Goal: Use online tool/utility: Utilize a website feature to perform a specific function

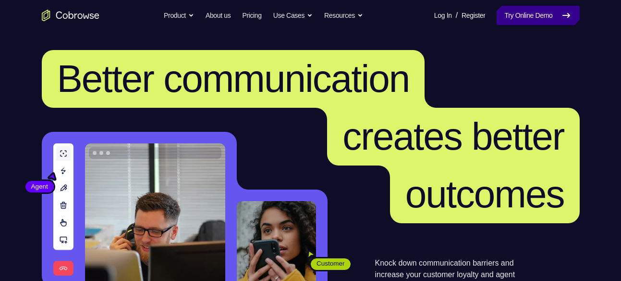
click at [532, 23] on link "Try Online Demo" at bounding box center [538, 15] width 83 height 19
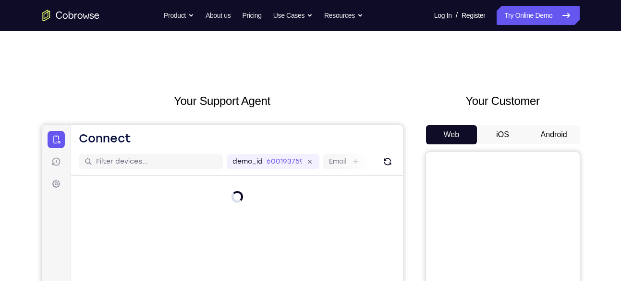
click at [546, 145] on div "Web iOS Android" at bounding box center [503, 286] width 154 height 322
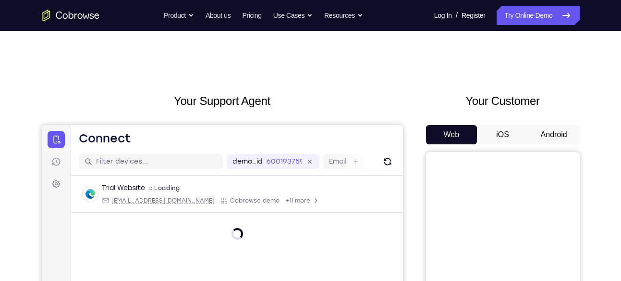
click at [547, 140] on button "Android" at bounding box center [554, 134] width 51 height 19
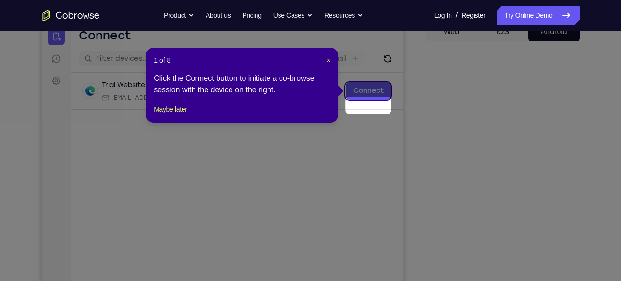
scroll to position [88, 0]
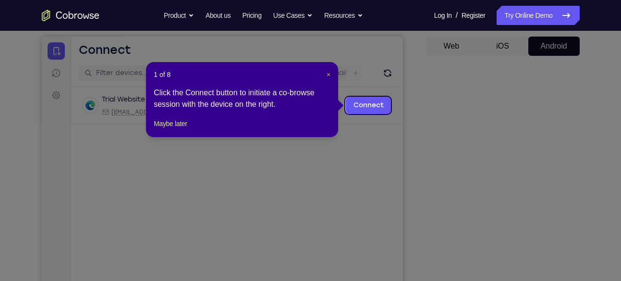
click at [327, 74] on span "×" at bounding box center [329, 75] width 4 height 8
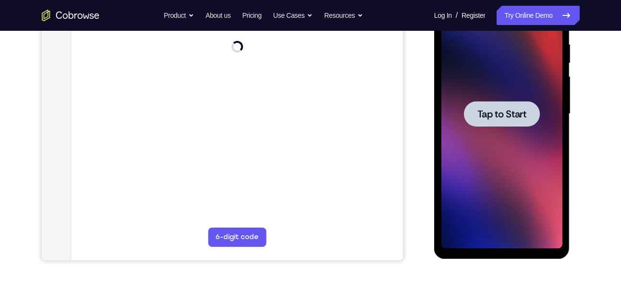
scroll to position [0, 0]
click at [484, 114] on span "Tap to Start" at bounding box center [502, 114] width 49 height 10
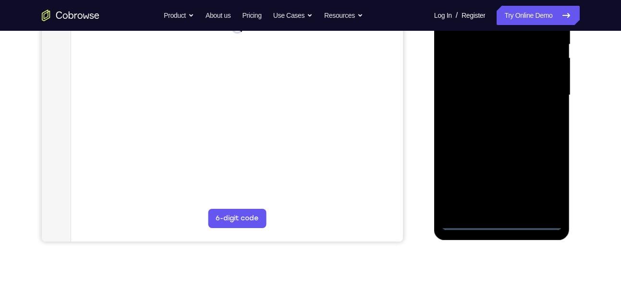
scroll to position [206, 0]
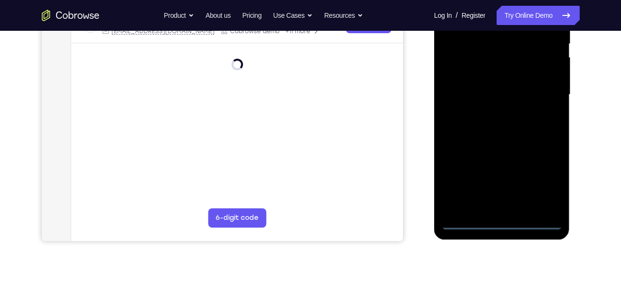
click at [505, 221] on div at bounding box center [502, 94] width 121 height 269
click at [547, 178] on div at bounding box center [502, 94] width 121 height 269
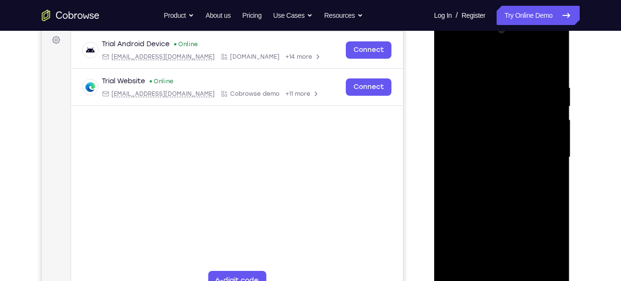
scroll to position [133, 0]
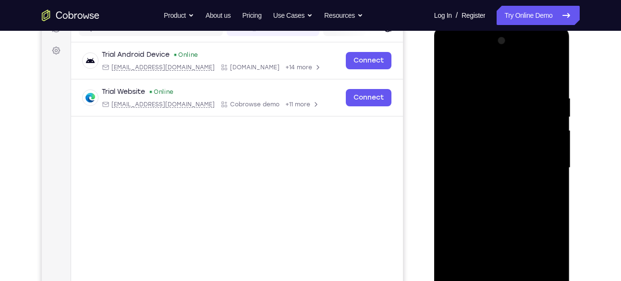
click at [492, 73] on div at bounding box center [502, 167] width 121 height 269
click at [546, 167] on div at bounding box center [502, 167] width 121 height 269
click at [493, 183] on div at bounding box center [502, 167] width 121 height 269
click at [490, 156] on div at bounding box center [502, 167] width 121 height 269
click at [492, 148] on div at bounding box center [502, 167] width 121 height 269
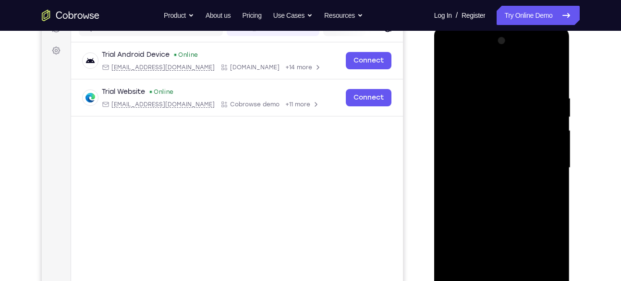
click at [483, 165] on div at bounding box center [502, 167] width 121 height 269
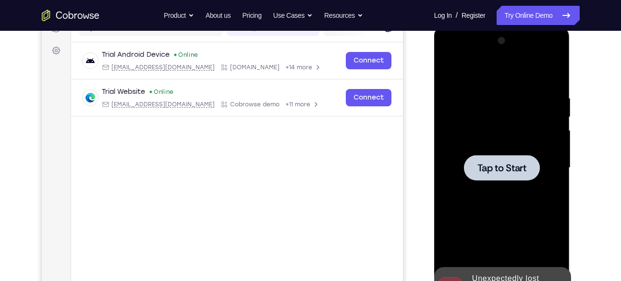
click at [503, 172] on span "Tap to Start" at bounding box center [502, 168] width 49 height 10
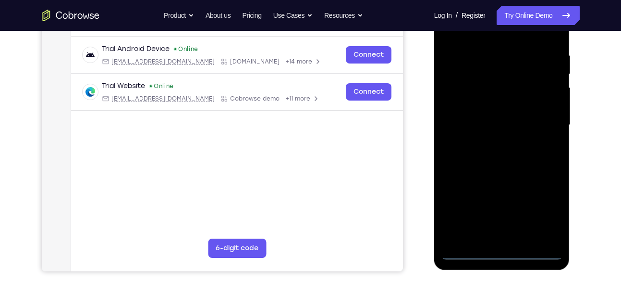
scroll to position [176, 0]
click at [500, 250] on div at bounding box center [502, 124] width 121 height 269
click at [552, 210] on div at bounding box center [502, 124] width 121 height 269
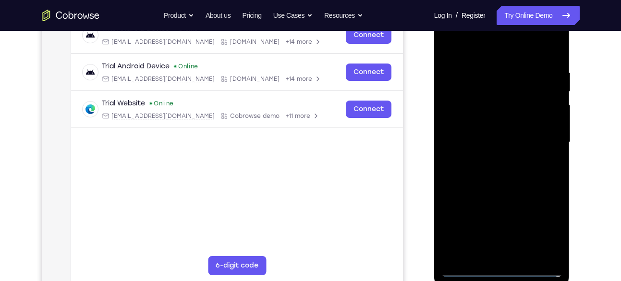
click at [477, 49] on div at bounding box center [502, 142] width 121 height 269
click at [541, 137] on div at bounding box center [502, 142] width 121 height 269
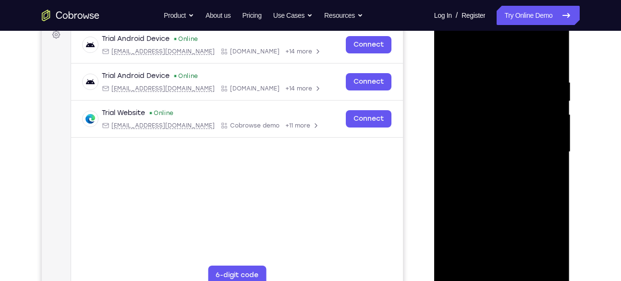
scroll to position [177, 0]
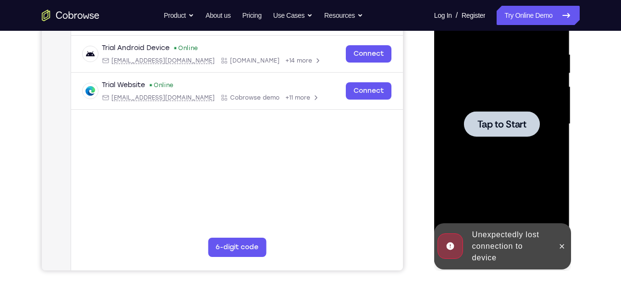
click at [502, 106] on div at bounding box center [502, 123] width 121 height 269
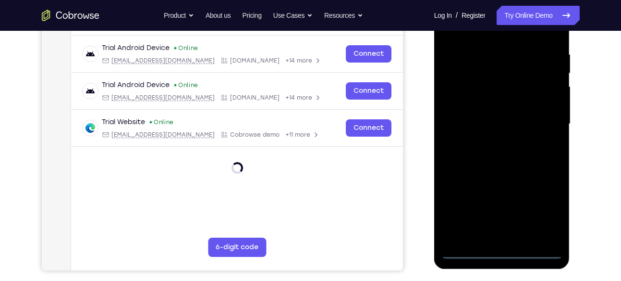
click at [503, 252] on div at bounding box center [502, 123] width 121 height 269
click at [545, 213] on div at bounding box center [502, 123] width 121 height 269
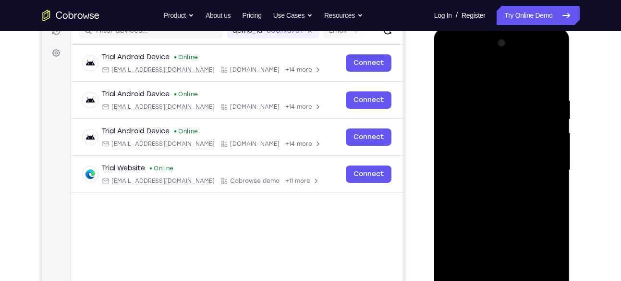
scroll to position [129, 0]
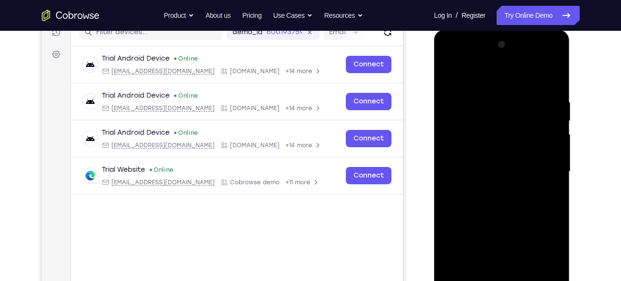
click at [483, 74] on div at bounding box center [502, 171] width 121 height 269
click at [546, 168] on div at bounding box center [502, 171] width 121 height 269
click at [493, 188] on div at bounding box center [502, 171] width 121 height 269
click at [500, 162] on div at bounding box center [502, 171] width 121 height 269
click at [495, 148] on div at bounding box center [502, 171] width 121 height 269
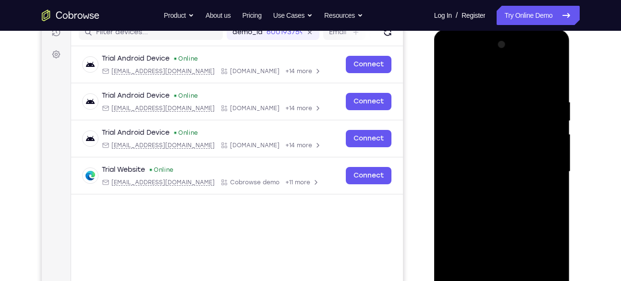
click at [480, 174] on div at bounding box center [502, 171] width 121 height 269
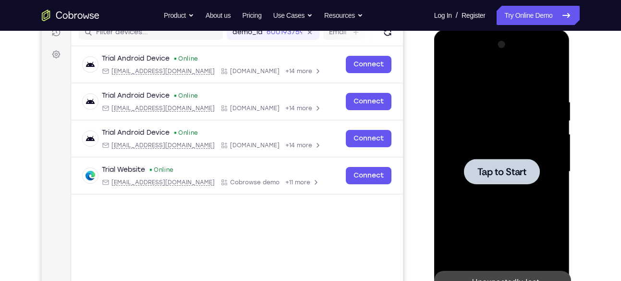
click at [482, 178] on div at bounding box center [502, 171] width 76 height 25
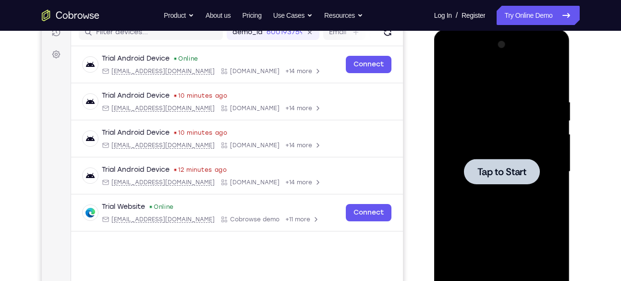
click at [511, 167] on span "Tap to Start" at bounding box center [502, 172] width 49 height 10
